Goal: Task Accomplishment & Management: Use online tool/utility

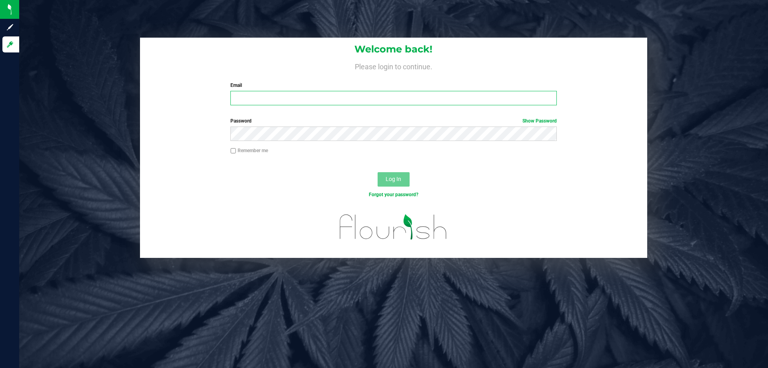
click at [311, 96] on input "Email" at bounding box center [393, 98] width 326 height 14
type input "cevans@liveparallel.com"
click at [378, 172] on button "Log In" at bounding box center [394, 179] width 32 height 14
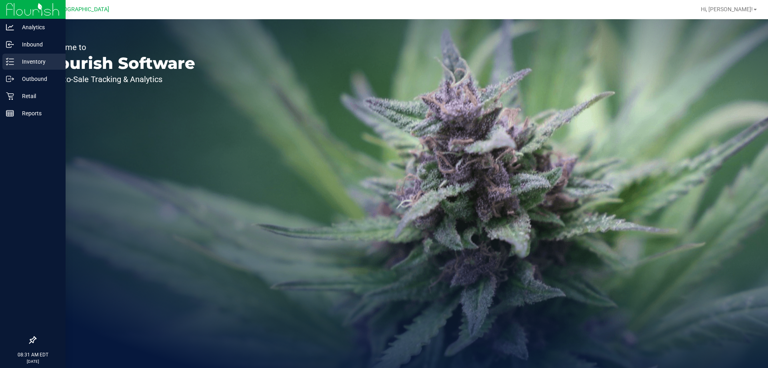
click at [11, 56] on div "Inventory" at bounding box center [33, 62] width 63 height 16
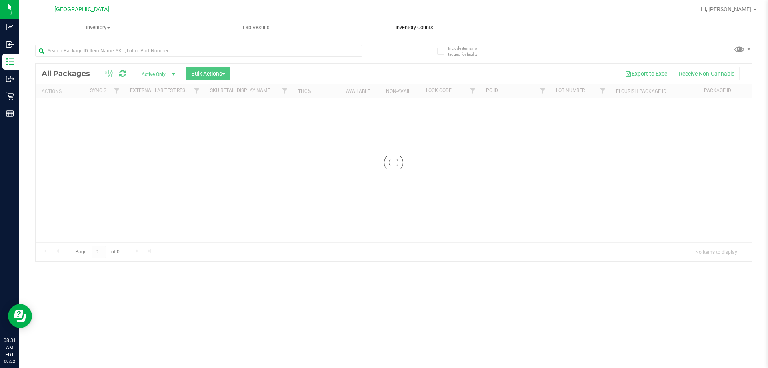
click at [440, 30] on span "Inventory Counts" at bounding box center [414, 27] width 59 height 7
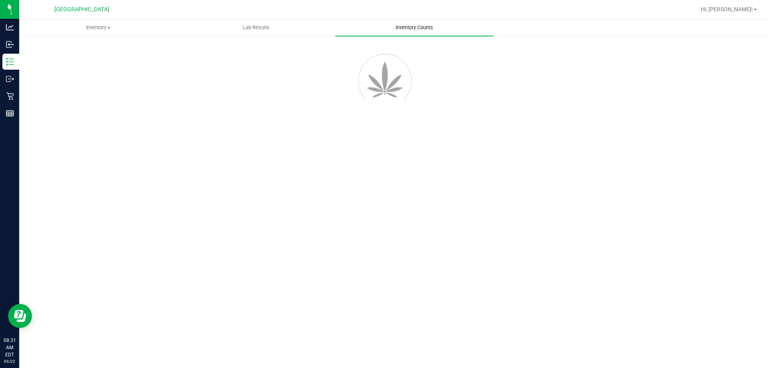
click at [440, 30] on span "Inventory Counts" at bounding box center [414, 27] width 59 height 7
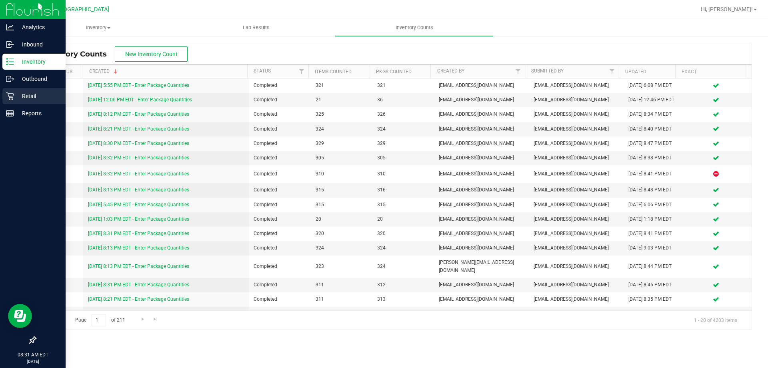
click at [35, 98] on p "Retail" at bounding box center [38, 96] width 48 height 10
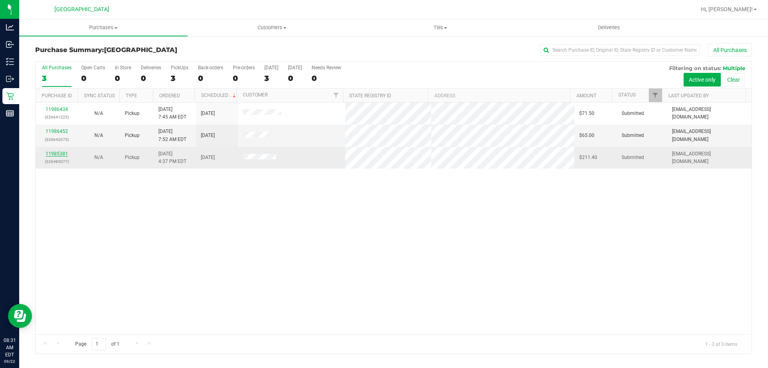
click at [53, 153] on link "11985381" at bounding box center [57, 154] width 22 height 6
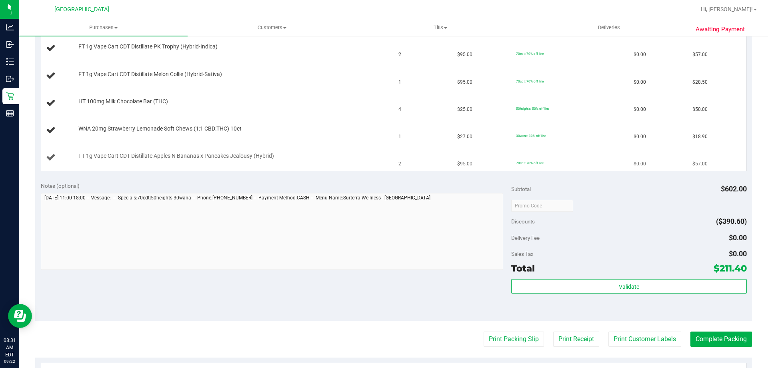
scroll to position [240, 0]
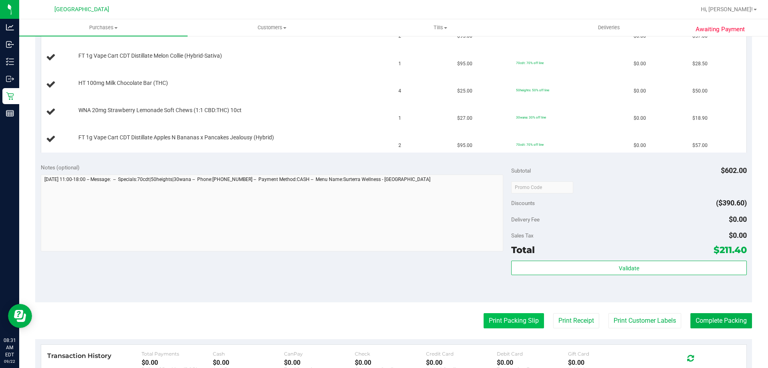
click at [494, 318] on button "Print Packing Slip" at bounding box center [514, 320] width 60 height 15
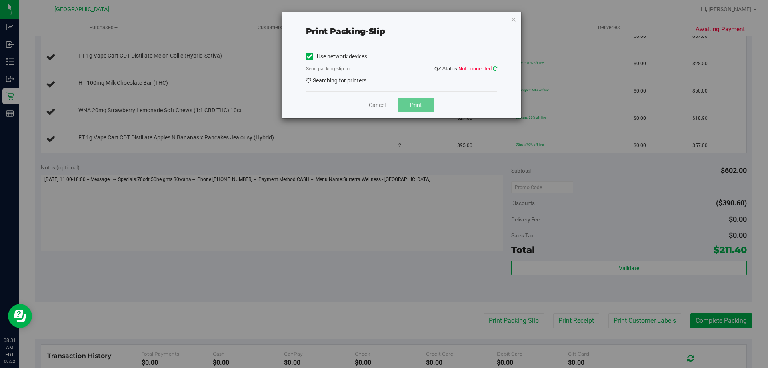
click at [496, 70] on icon at bounding box center [495, 68] width 4 height 5
click at [493, 71] on link at bounding box center [495, 69] width 4 height 6
click at [373, 104] on link "Cancel" at bounding box center [377, 105] width 17 height 8
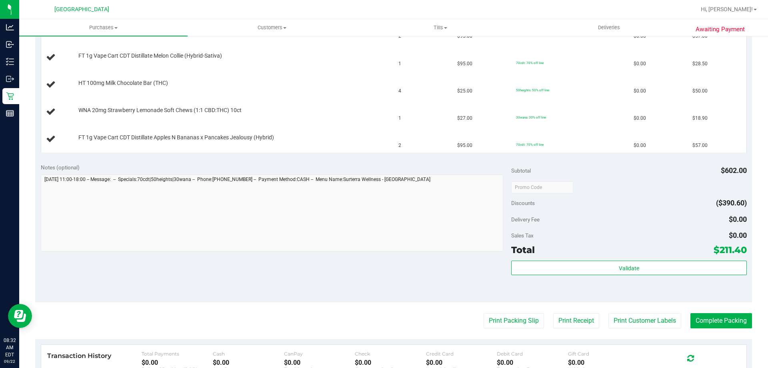
click at [286, 277] on div "Notes (optional) Subtotal $602.00 Discounts ($390.60) Delivery Fee $0.00 Sales …" at bounding box center [393, 230] width 717 height 144
click at [504, 314] on button "Print Packing Slip" at bounding box center [514, 320] width 60 height 15
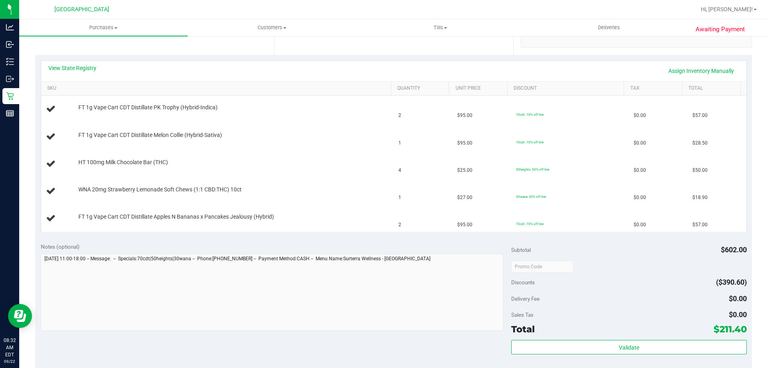
scroll to position [200, 0]
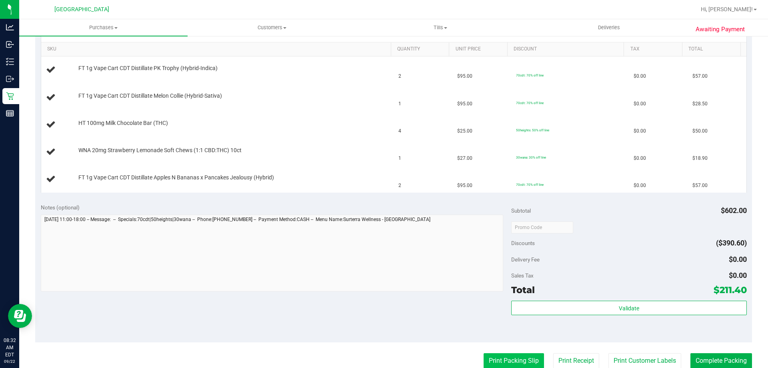
click at [501, 357] on button "Print Packing Slip" at bounding box center [514, 360] width 60 height 15
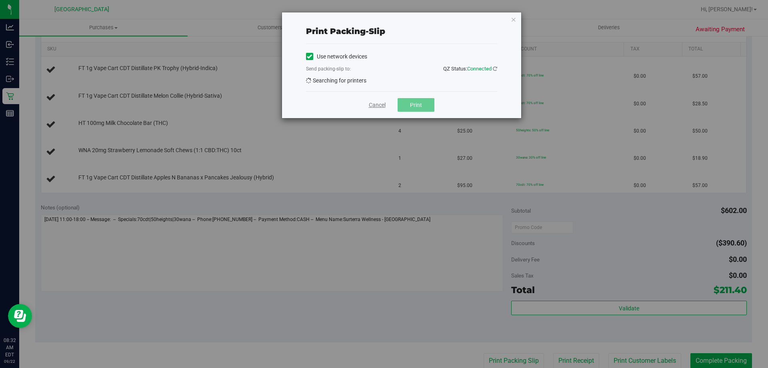
click at [376, 102] on link "Cancel" at bounding box center [377, 105] width 17 height 8
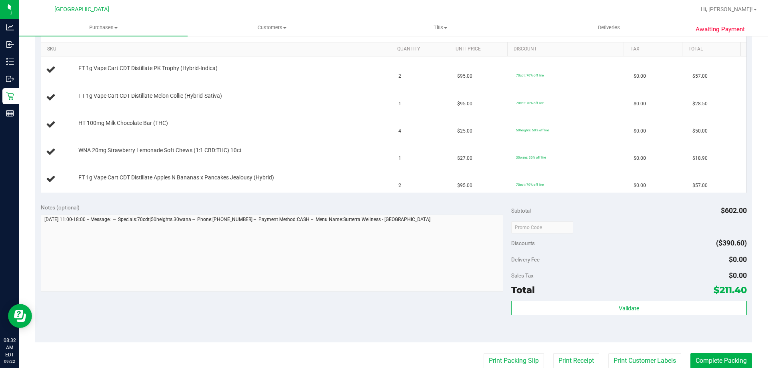
scroll to position [200, 0]
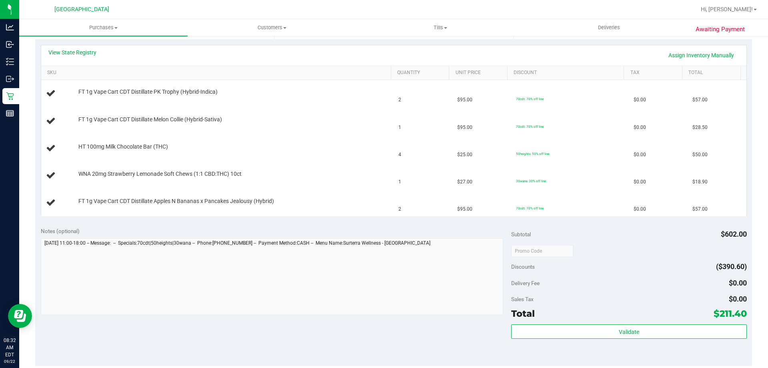
scroll to position [200, 0]
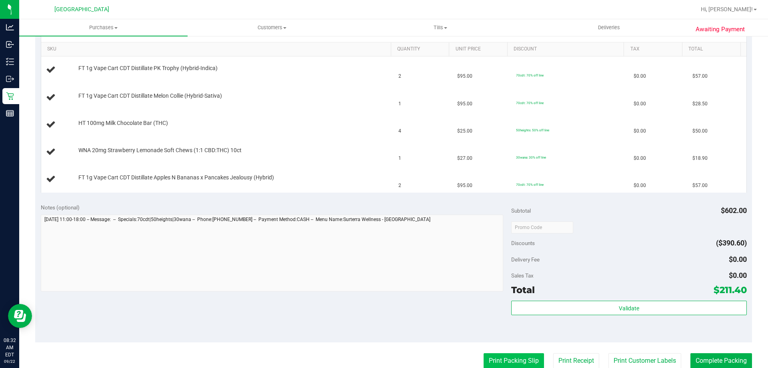
click at [492, 363] on button "Print Packing Slip" at bounding box center [514, 360] width 60 height 15
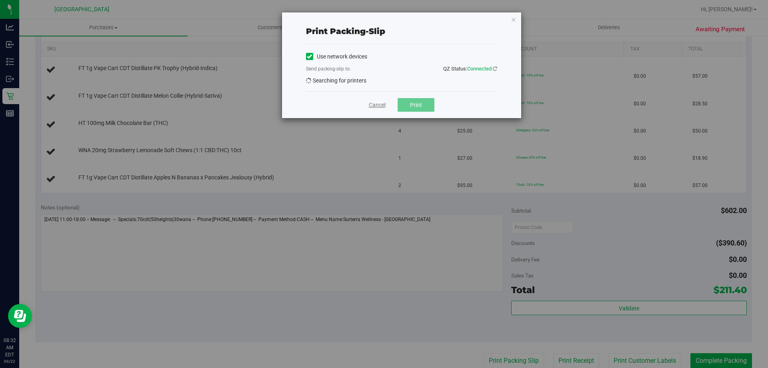
click at [374, 106] on link "Cancel" at bounding box center [377, 105] width 17 height 8
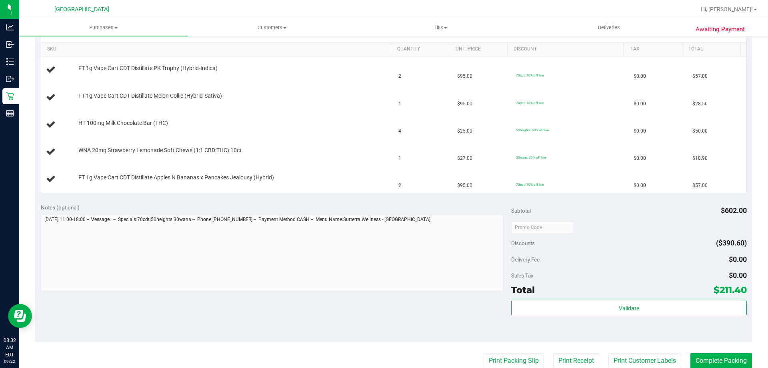
scroll to position [200, 0]
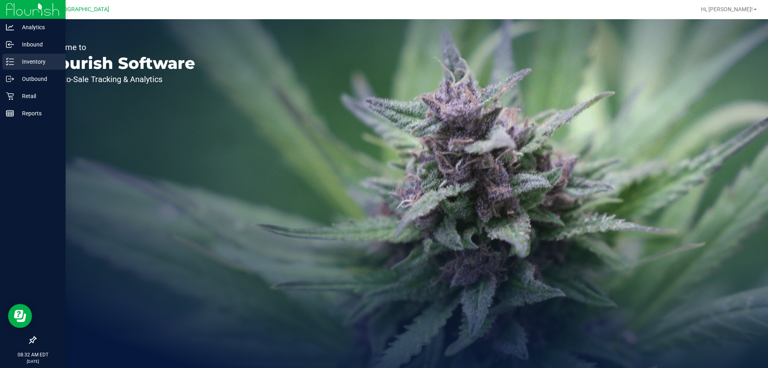
click at [28, 63] on p "Inventory" at bounding box center [38, 62] width 48 height 10
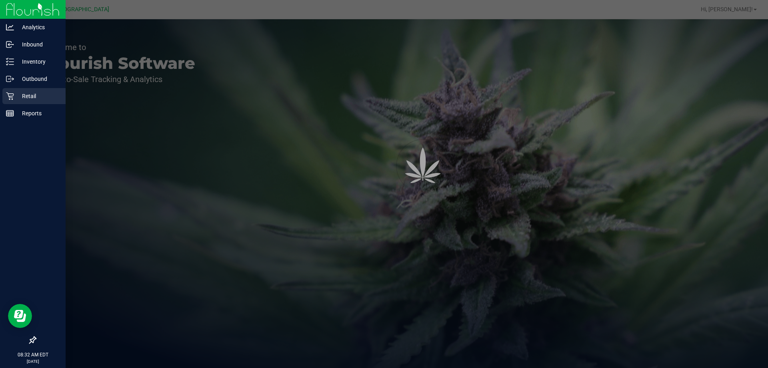
click at [30, 92] on p "Retail" at bounding box center [38, 96] width 48 height 10
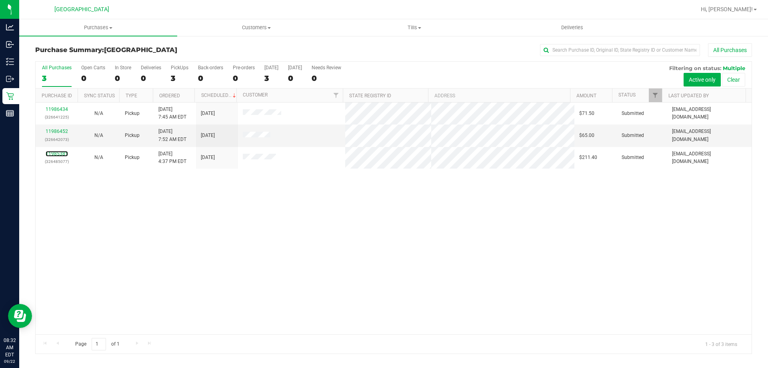
click at [58, 151] on link "11985381" at bounding box center [57, 154] width 22 height 6
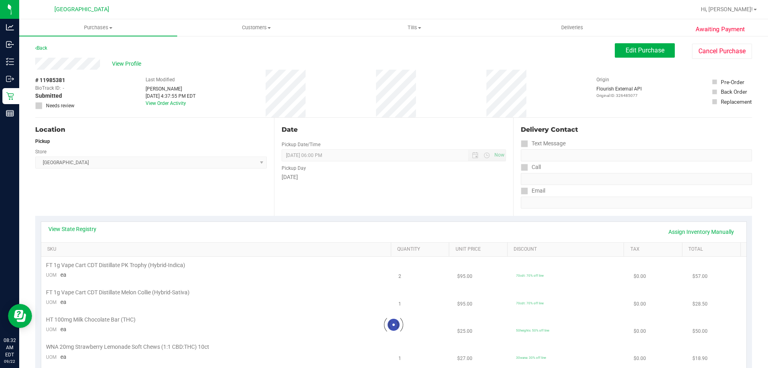
scroll to position [280, 0]
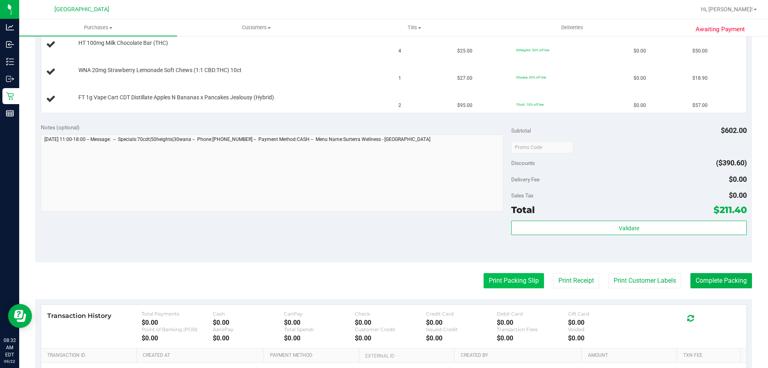
click at [491, 279] on button "Print Packing Slip" at bounding box center [514, 280] width 60 height 15
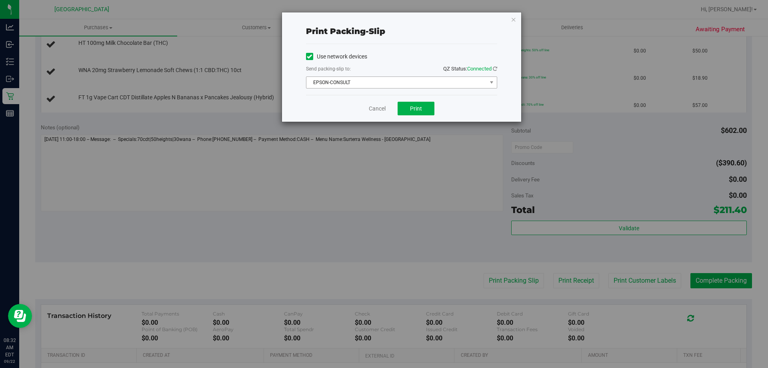
drag, startPoint x: 381, startPoint y: 83, endPoint x: 378, endPoint y: 87, distance: 4.6
click at [381, 83] on span "EPSON-CONSULT" at bounding box center [396, 82] width 180 height 11
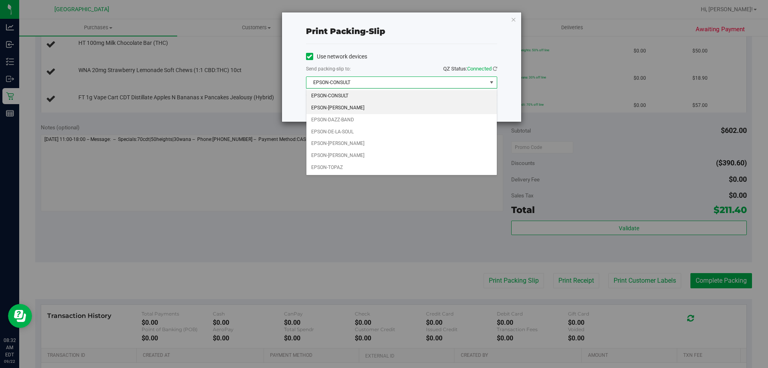
click at [364, 104] on li "EPSON-DAVID-CROSBY" at bounding box center [401, 108] width 190 height 12
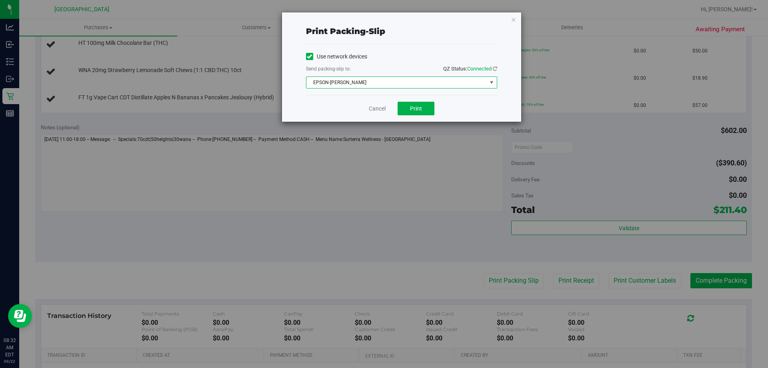
click at [381, 77] on span "EPSON-DAVID-CROSBY" at bounding box center [396, 82] width 180 height 11
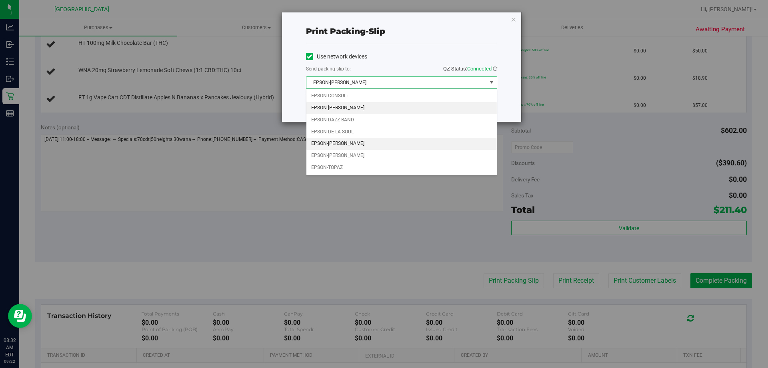
click at [350, 138] on li "EPSON-DEAN-MARTIN" at bounding box center [401, 144] width 190 height 12
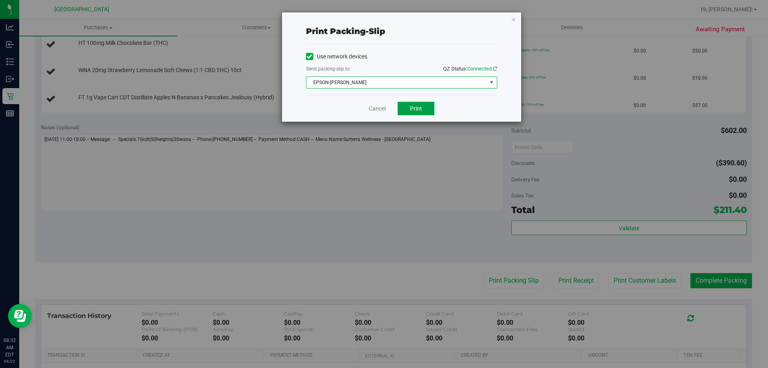
click at [410, 102] on button "Print" at bounding box center [416, 109] width 37 height 14
click at [374, 113] on div "Cancel Print" at bounding box center [401, 108] width 191 height 27
click at [377, 98] on div "Cancel Print" at bounding box center [401, 108] width 191 height 27
click at [374, 108] on link "Cancel" at bounding box center [377, 108] width 17 height 8
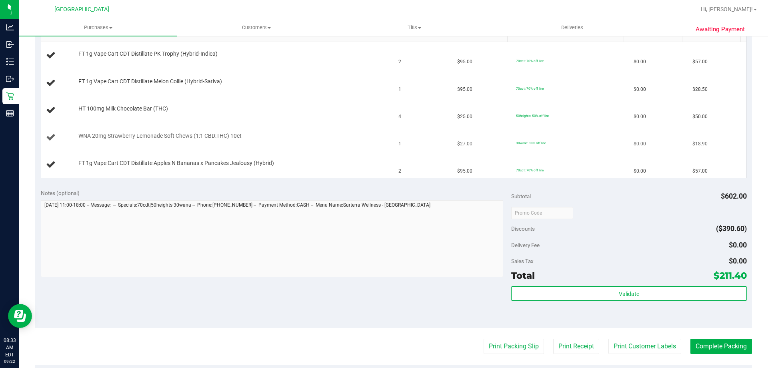
scroll to position [120, 0]
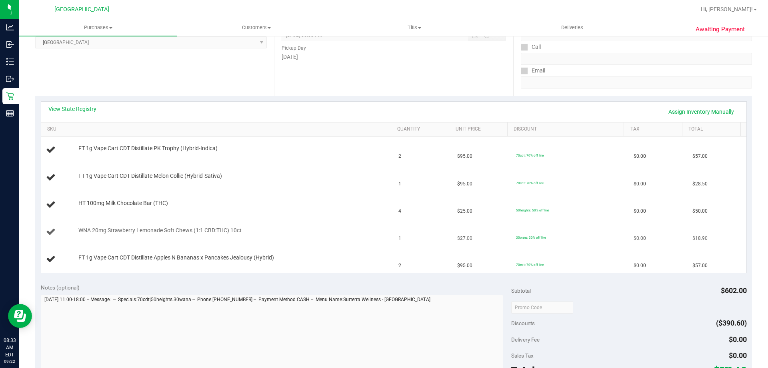
click at [328, 219] on td "WNA 20mg Strawberry Lemonade Soft Chews (1:1 CBD:THC) 10ct" at bounding box center [217, 231] width 353 height 27
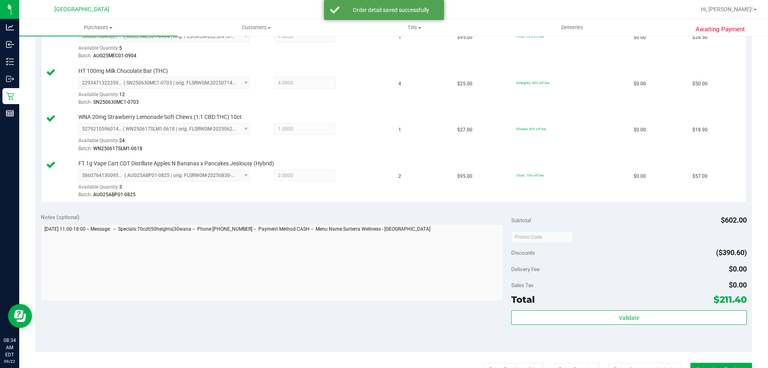
scroll to position [291, 0]
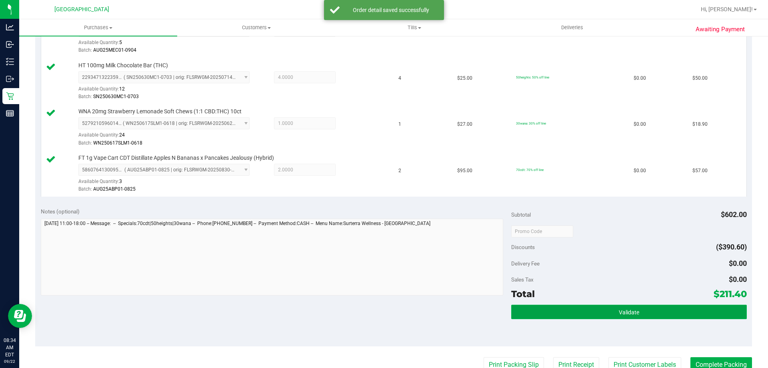
click at [650, 304] on button "Validate" at bounding box center [628, 311] width 235 height 14
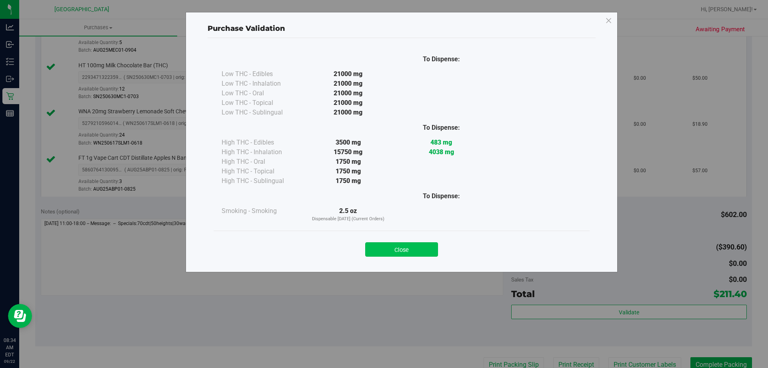
click at [412, 249] on button "Close" at bounding box center [401, 249] width 73 height 14
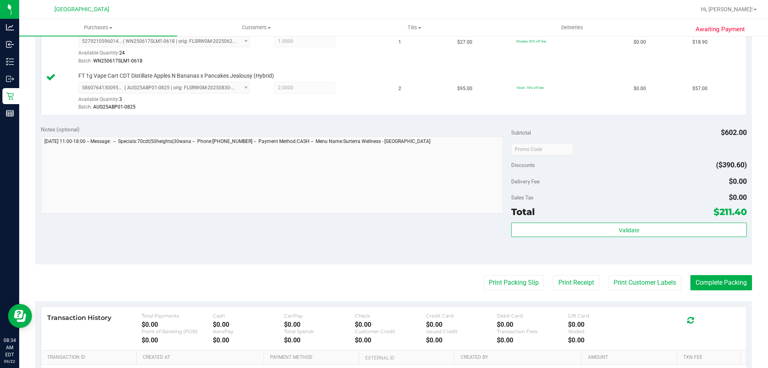
scroll to position [378, 0]
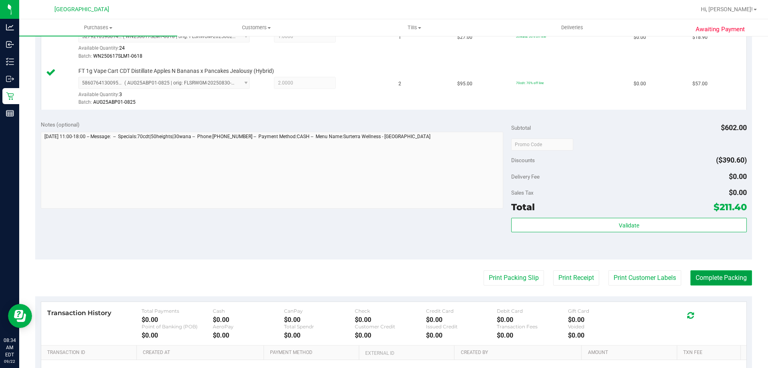
click at [707, 281] on button "Complete Packing" at bounding box center [721, 277] width 62 height 15
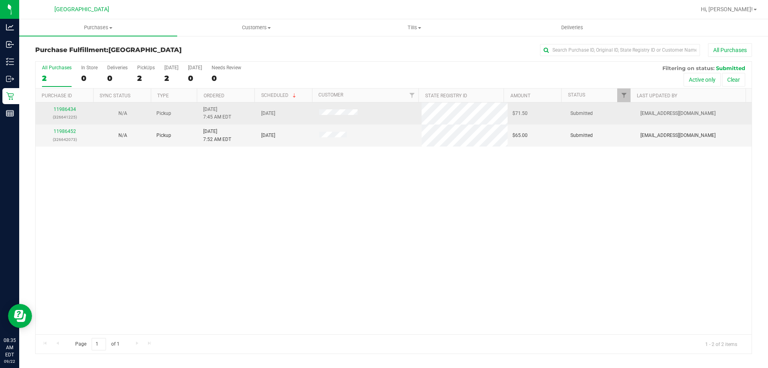
click at [77, 109] on div "11986434 (326641225)" at bounding box center [64, 113] width 48 height 15
click at [74, 109] on link "11986434" at bounding box center [65, 109] width 22 height 6
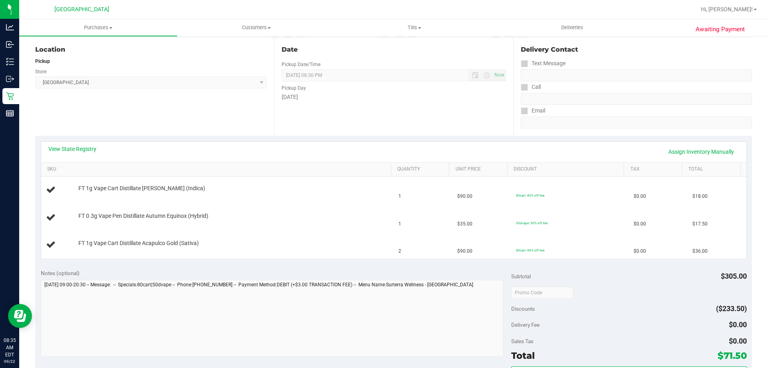
scroll to position [160, 0]
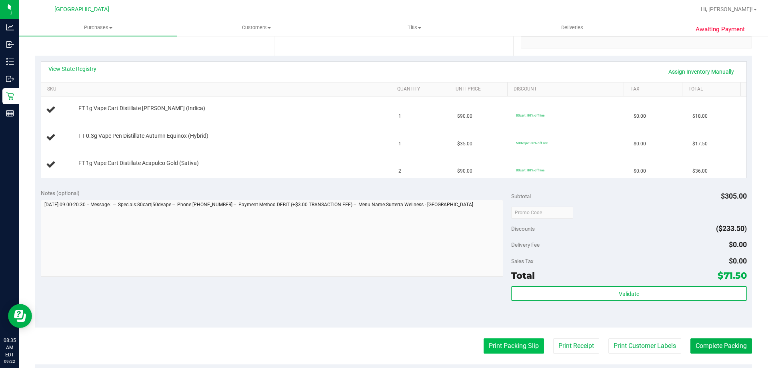
drag, startPoint x: 490, startPoint y: 356, endPoint x: 496, endPoint y: 348, distance: 10.1
click at [491, 355] on purchase-details "Back Edit Purchase Cancel Purchase View Profile # 11986434 BioTrack ID: - Submi…" at bounding box center [393, 198] width 717 height 630
click at [496, 342] on button "Print Packing Slip" at bounding box center [514, 345] width 60 height 15
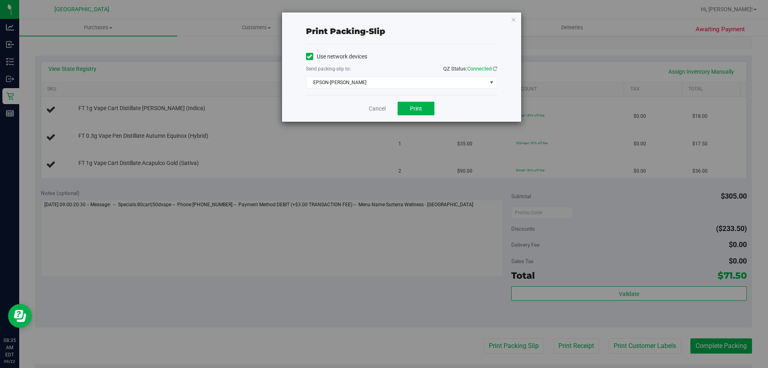
click at [410, 93] on div "Use network devices Send packing-slip to: QZ Status: Connected EPSON-DEAN-MARTI…" at bounding box center [401, 69] width 191 height 51
click at [412, 103] on button "Print" at bounding box center [416, 109] width 37 height 14
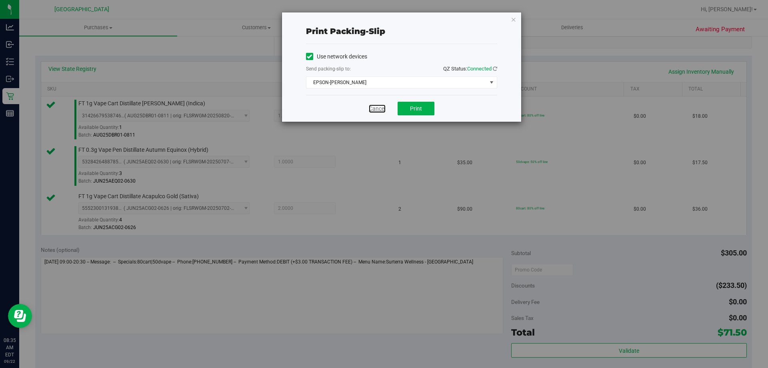
click at [382, 108] on link "Cancel" at bounding box center [377, 108] width 17 height 8
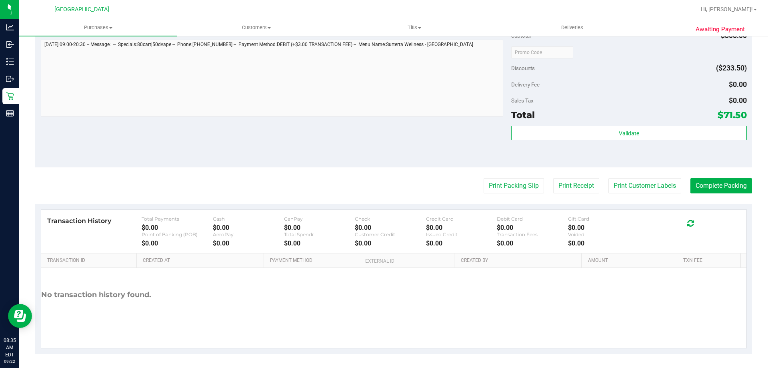
scroll to position [379, 0]
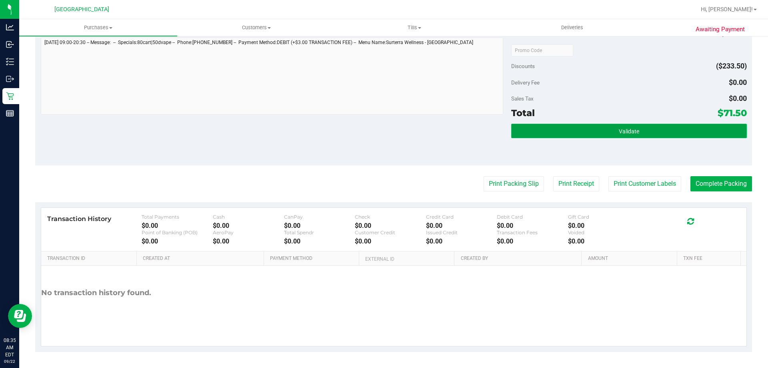
click at [612, 128] on button "Validate" at bounding box center [628, 131] width 235 height 14
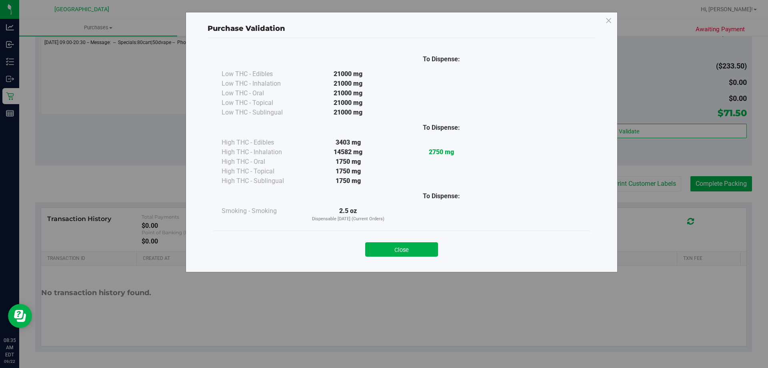
drag, startPoint x: 406, startPoint y: 254, endPoint x: 406, endPoint y: 249, distance: 4.8
click at [406, 252] on button "Close" at bounding box center [401, 249] width 73 height 14
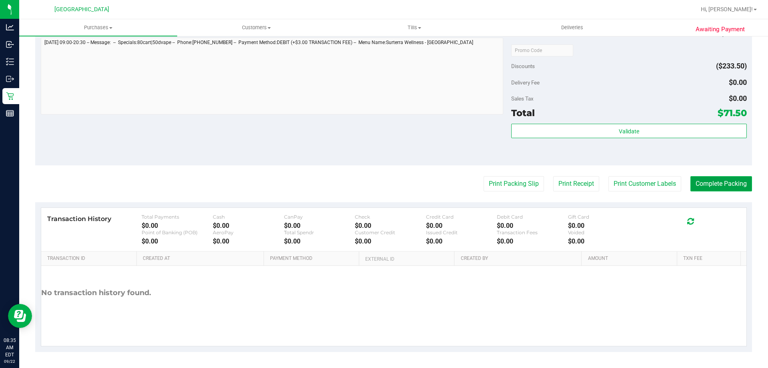
click at [721, 186] on button "Complete Packing" at bounding box center [721, 183] width 62 height 15
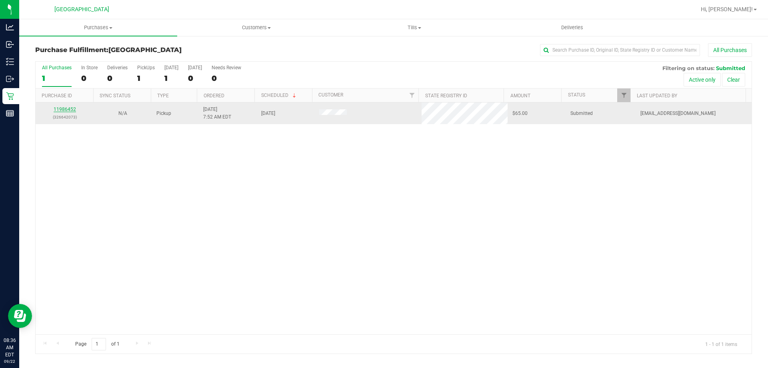
click at [72, 109] on link "11986452" at bounding box center [65, 109] width 22 height 6
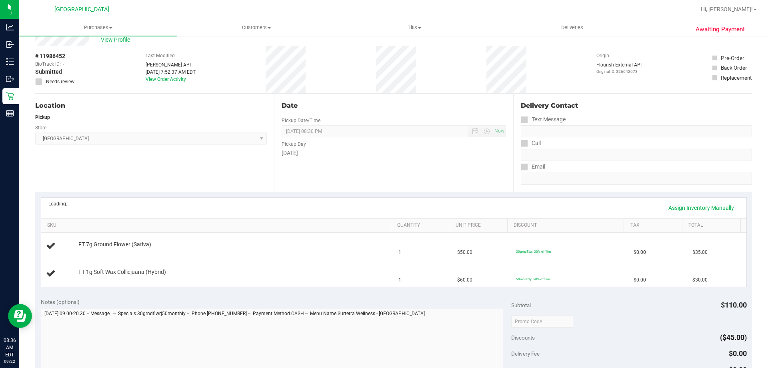
scroll to position [120, 0]
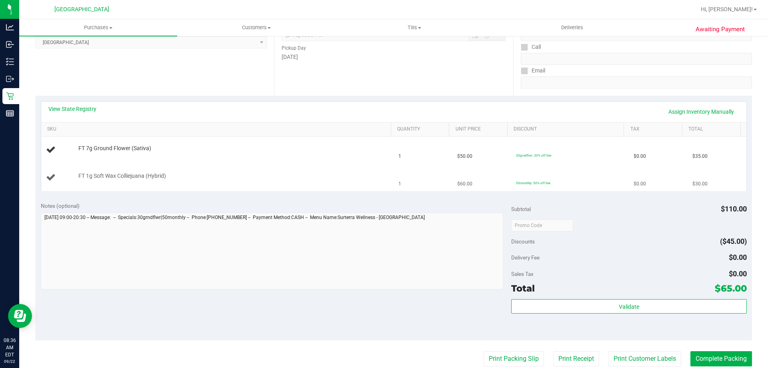
click at [369, 173] on div "FT 1g Soft Wax Colliejuana (Hybrid)" at bounding box center [230, 176] width 313 height 8
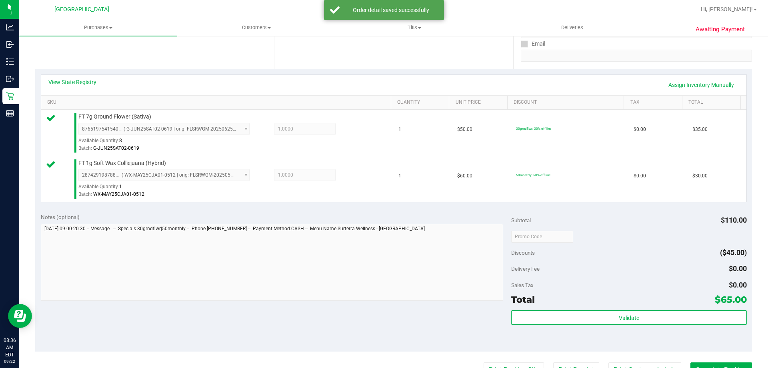
scroll to position [160, 0]
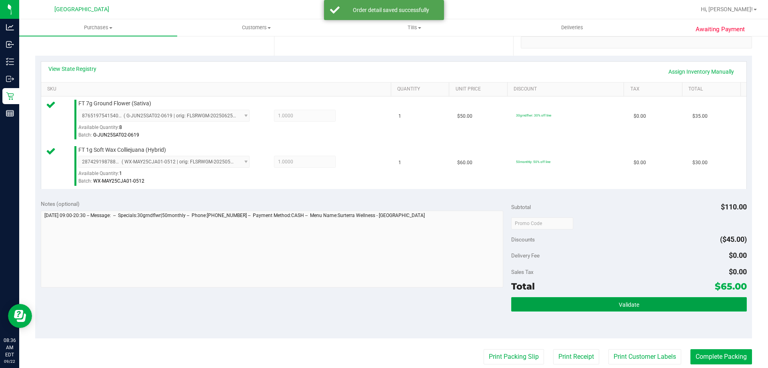
click at [558, 304] on button "Validate" at bounding box center [628, 304] width 235 height 14
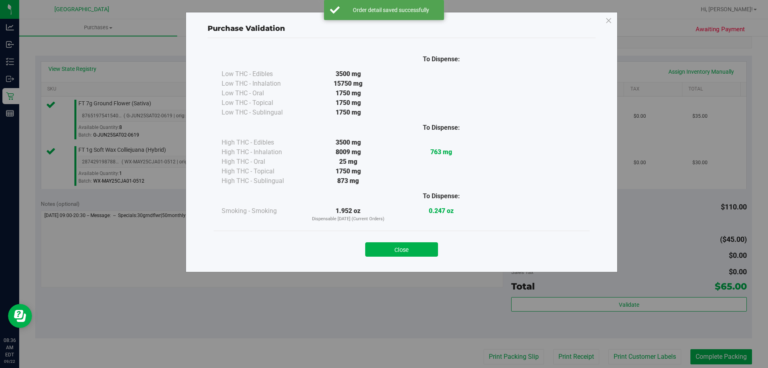
click at [407, 232] on div "Close" at bounding box center [402, 246] width 376 height 32
click at [407, 238] on div "Close" at bounding box center [402, 247] width 364 height 20
click at [407, 241] on div "Close" at bounding box center [402, 247] width 364 height 20
click at [409, 245] on button "Close" at bounding box center [401, 249] width 73 height 14
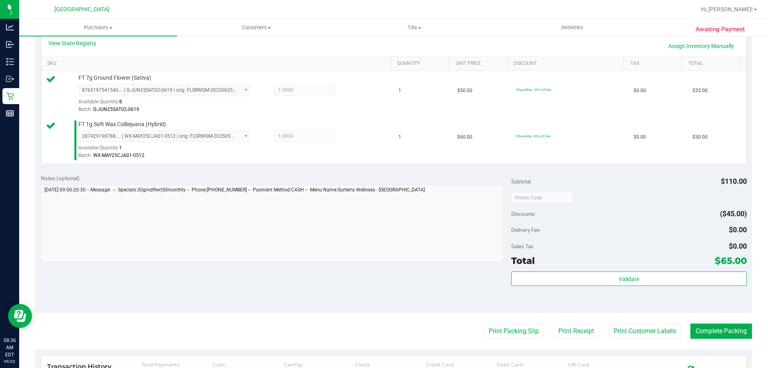
scroll to position [200, 0]
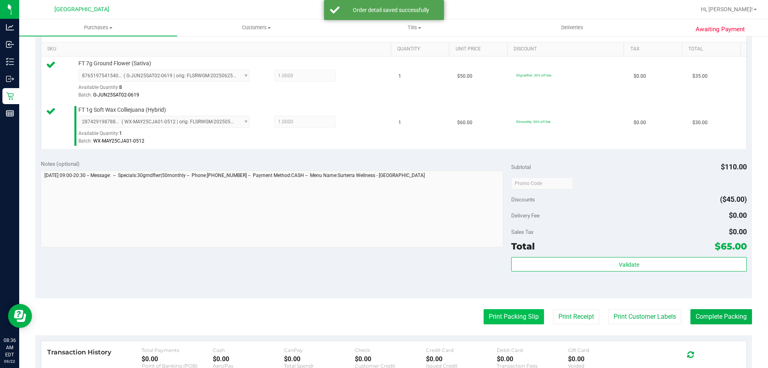
click at [488, 313] on button "Print Packing Slip" at bounding box center [514, 316] width 60 height 15
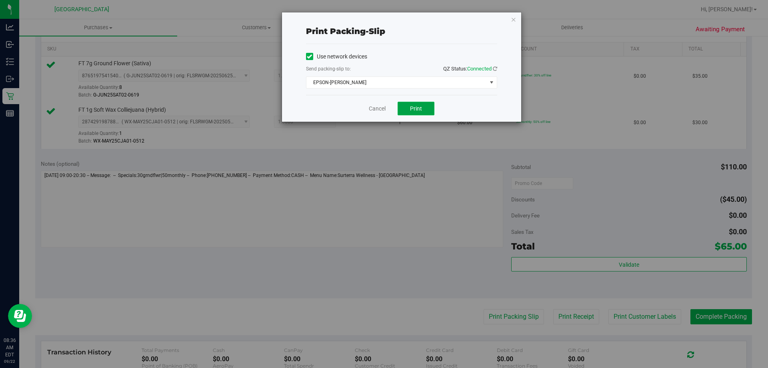
click at [409, 106] on button "Print" at bounding box center [416, 109] width 37 height 14
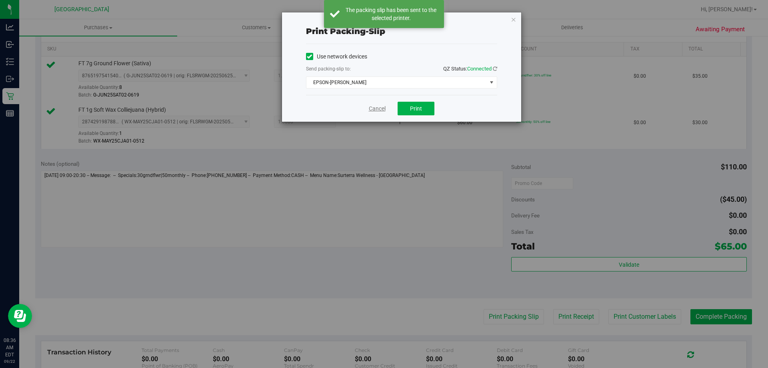
click at [377, 108] on link "Cancel" at bounding box center [377, 108] width 17 height 8
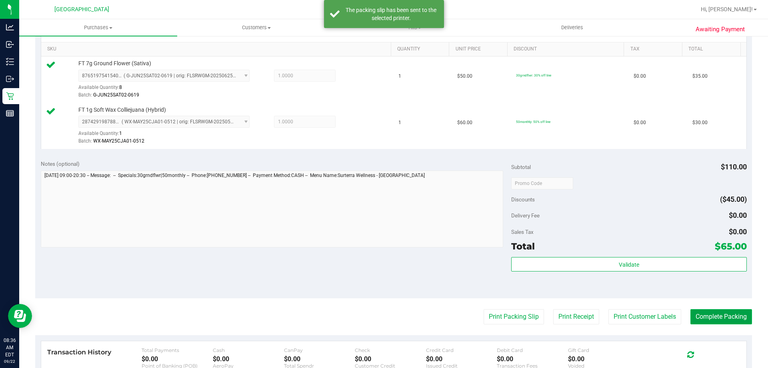
click at [708, 318] on button "Complete Packing" at bounding box center [721, 316] width 62 height 15
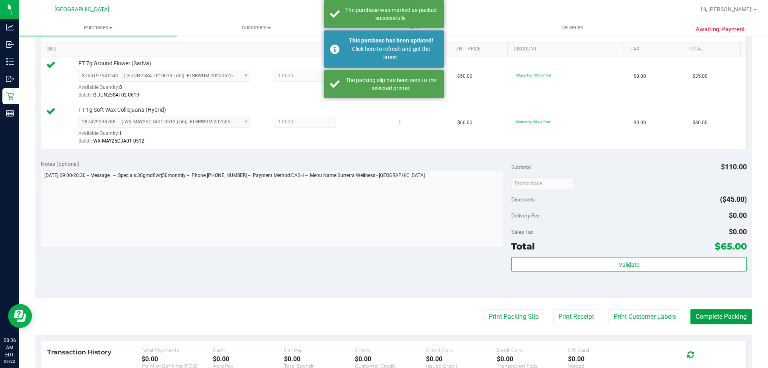
click at [690, 309] on button "Complete Packing" at bounding box center [721, 316] width 62 height 15
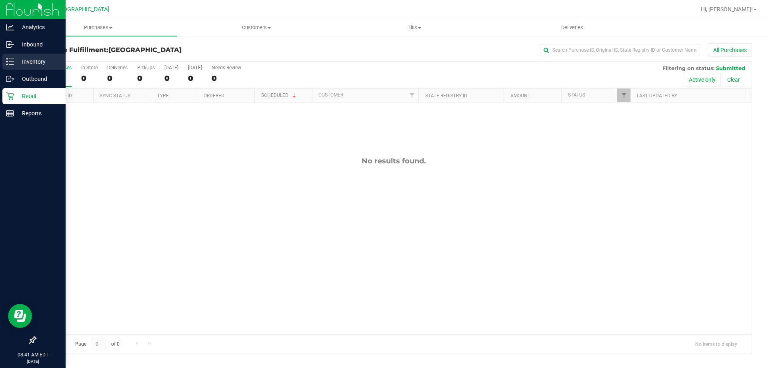
click at [35, 59] on p "Inventory" at bounding box center [38, 62] width 48 height 10
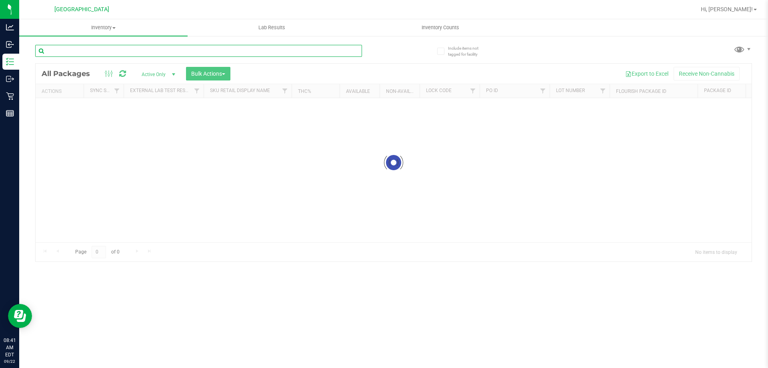
click at [135, 50] on input "text" at bounding box center [198, 51] width 327 height 12
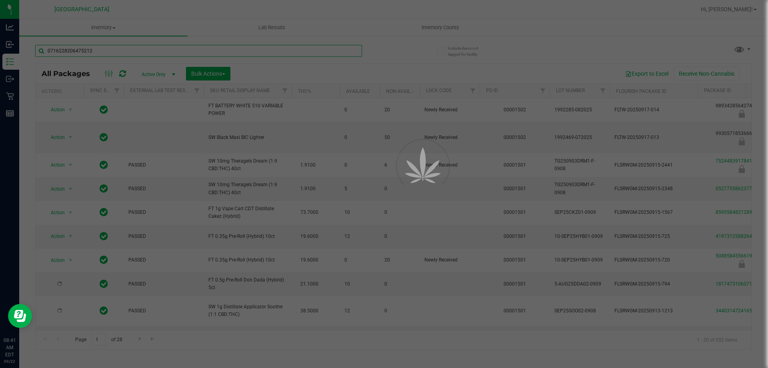
type input "0716228206475212"
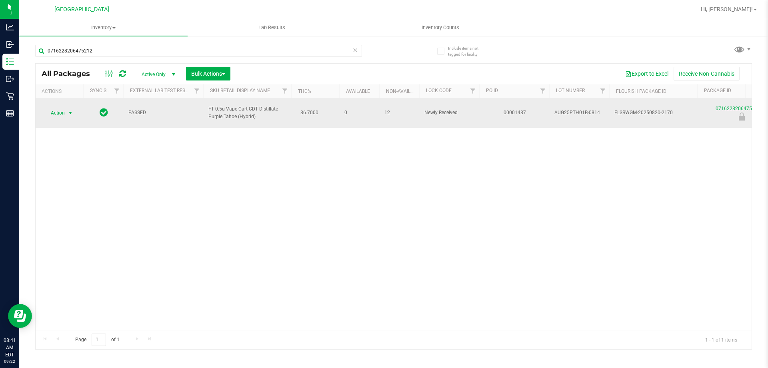
click at [62, 116] on span "Action" at bounding box center [55, 112] width 22 height 11
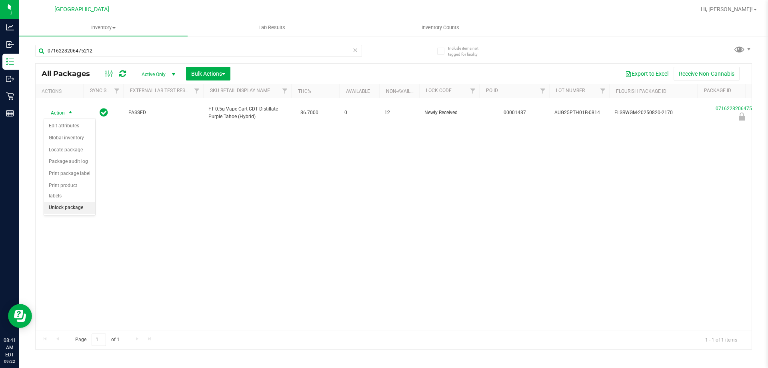
click at [60, 202] on li "Unlock package" at bounding box center [69, 208] width 51 height 12
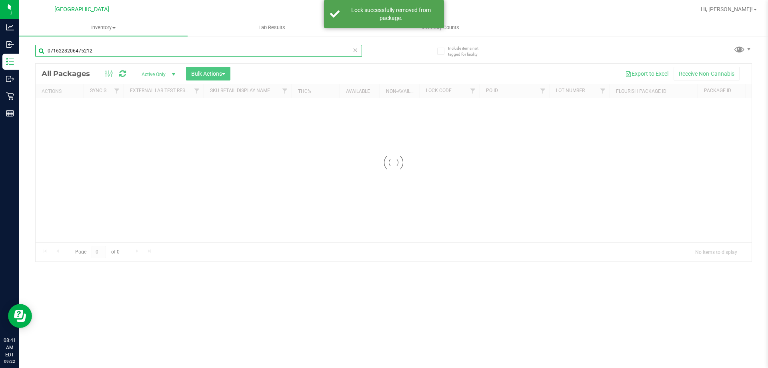
click at [100, 49] on input "0716228206475212" at bounding box center [198, 51] width 327 height 12
click at [100, 49] on div "Inventory All packages All inventory Waste log Create inventory Lab Results Inv…" at bounding box center [393, 193] width 749 height 348
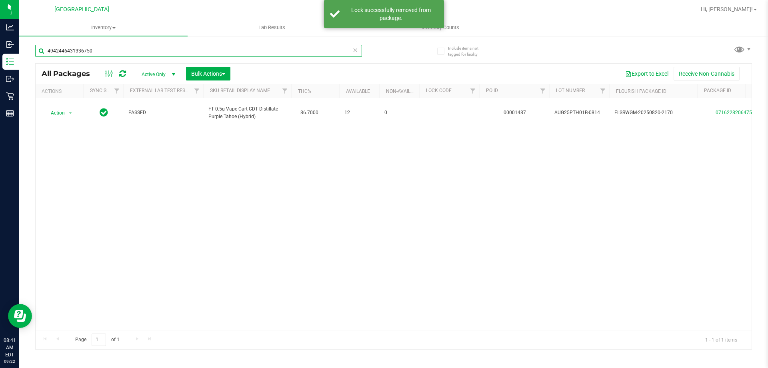
type input "4942446431336750"
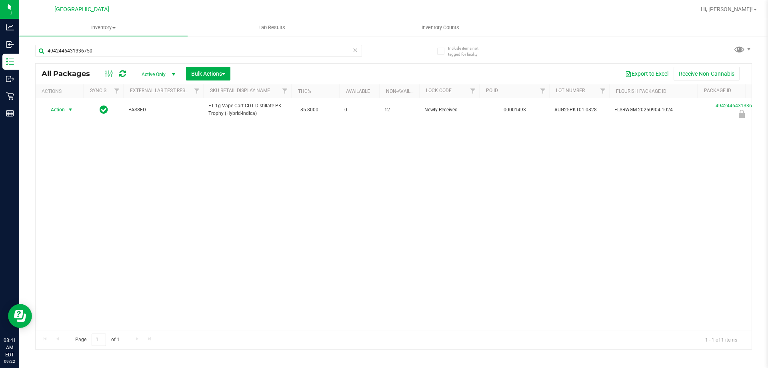
click at [61, 110] on span "Action" at bounding box center [55, 109] width 22 height 11
click at [70, 199] on li "Unlock package" at bounding box center [69, 205] width 51 height 12
click at [751, 8] on span "Hi, [PERSON_NAME]!" at bounding box center [727, 9] width 52 height 6
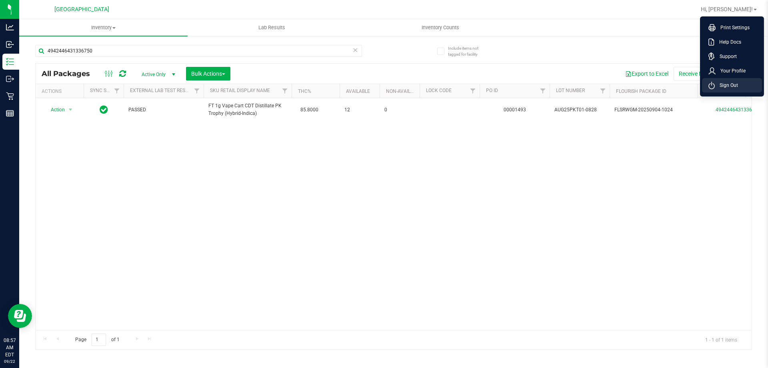
click at [738, 82] on span "Sign Out" at bounding box center [726, 85] width 23 height 8
